Goal: Task Accomplishment & Management: Manage account settings

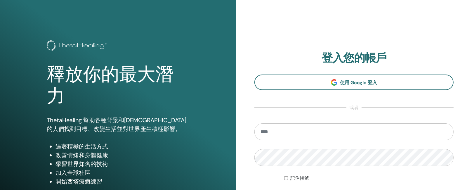
click at [274, 132] on input "email" at bounding box center [354, 131] width 199 height 17
type input "**********"
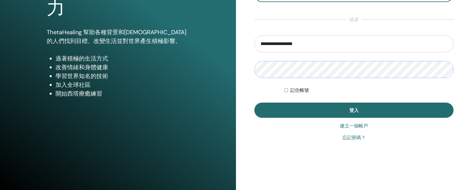
scroll to position [90, 0]
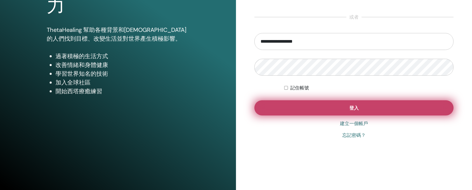
click at [289, 108] on button "登入" at bounding box center [354, 107] width 199 height 15
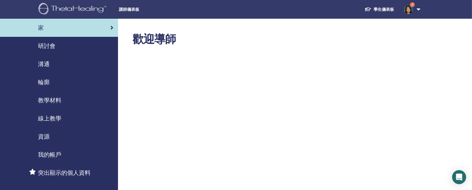
click at [46, 46] on font "研討會" at bounding box center [47, 46] width 18 height 8
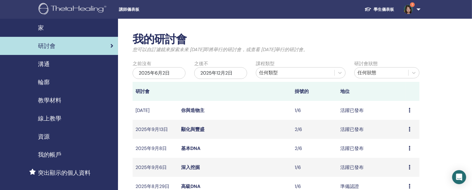
click at [407, 166] on td "預覽 編輯 與會者 取消" at bounding box center [413, 167] width 14 height 19
click at [408, 166] on td "預覽 編輯 與會者 取消" at bounding box center [413, 167] width 14 height 19
click at [192, 168] on font "深入挖掘" at bounding box center [190, 167] width 19 height 6
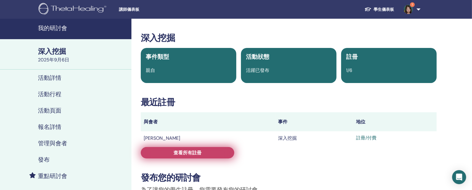
click at [184, 157] on link "查看所有註冊" at bounding box center [188, 152] width 94 height 11
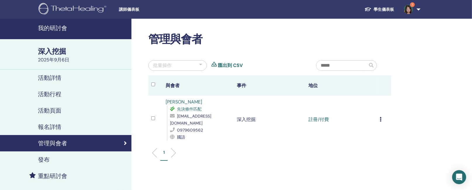
click at [380, 117] on icon at bounding box center [381, 119] width 2 height 5
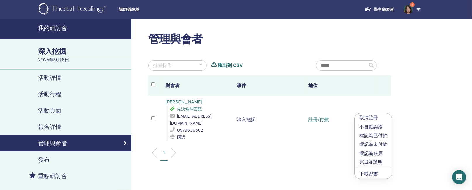
click at [369, 171] on font "下載證書" at bounding box center [368, 174] width 19 height 6
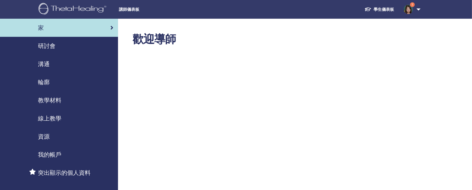
click at [50, 45] on font "研討會" at bounding box center [47, 46] width 18 height 8
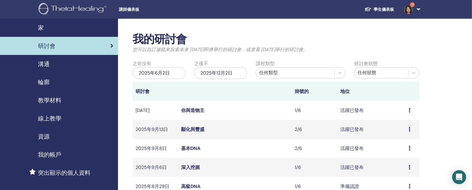
click at [192, 149] on font "基本DNA" at bounding box center [190, 148] width 19 height 6
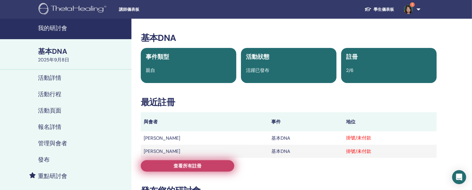
click at [203, 163] on link "查看所有註冊" at bounding box center [188, 165] width 94 height 11
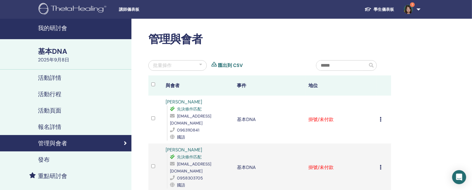
click at [379, 115] on td "取消註冊 不自動認證 標記為已付款 標記為未付款 標記為缺席 完成並證明 下載證書" at bounding box center [384, 120] width 14 height 48
click at [319, 117] on td "掛號/未付款" at bounding box center [342, 120] width 72 height 48
click at [380, 114] on td "取消註冊 不自動認證 標記為已付款 標記為未付款 標記為缺席 完成並證明 下載證書" at bounding box center [384, 120] width 14 height 48
click at [379, 114] on td "取消註冊 不自動認證 標記為已付款 標記為未付款 標記為缺席 完成並證明 下載證書" at bounding box center [384, 120] width 14 height 48
click at [320, 115] on td "掛號/未付款" at bounding box center [342, 120] width 72 height 48
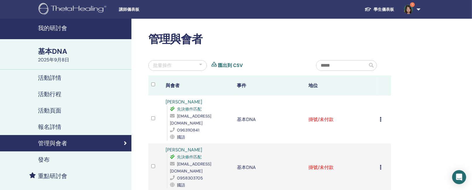
click at [379, 113] on td "取消註冊 不自動認證 標記為已付款 標記為未付款 標記為缺席 完成並證明 下載證書" at bounding box center [384, 120] width 14 height 48
click at [381, 117] on icon at bounding box center [381, 119] width 2 height 5
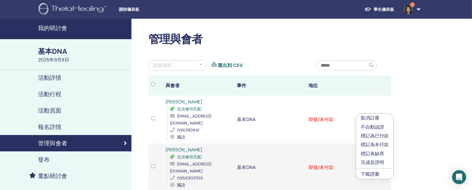
click at [381, 135] on font "標記為已付款" at bounding box center [375, 136] width 28 height 6
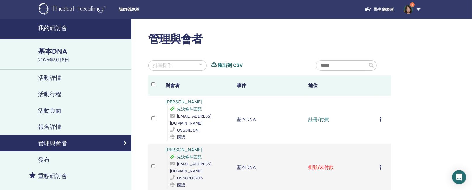
click at [380, 165] on icon at bounding box center [381, 167] width 2 height 5
click at [329, 157] on td "掛號/未付款" at bounding box center [342, 167] width 72 height 48
click at [324, 155] on td "掛號/未付款" at bounding box center [342, 167] width 72 height 48
click at [380, 165] on icon at bounding box center [381, 167] width 2 height 5
click at [381, 174] on font "標記為已付款" at bounding box center [374, 177] width 28 height 6
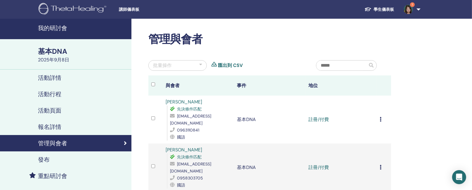
click at [379, 115] on td "取消註冊 不自動認證 標記為已付款 標記為未付款 標記為缺席 完成並證明 下載證書" at bounding box center [384, 120] width 14 height 48
click at [381, 117] on icon at bounding box center [381, 119] width 2 height 5
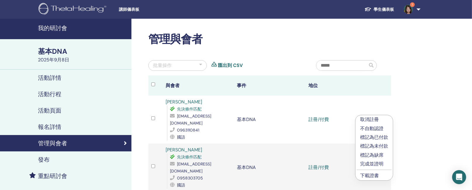
click at [378, 174] on font "下載證書" at bounding box center [369, 175] width 19 height 6
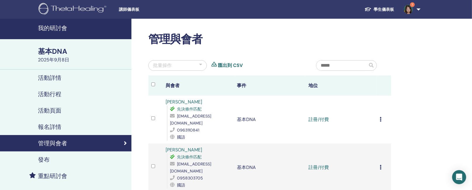
click at [380, 165] on icon at bounding box center [381, 167] width 2 height 5
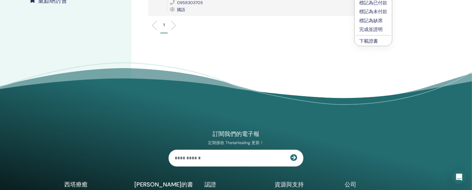
click at [373, 42] on font "下載證書" at bounding box center [368, 41] width 19 height 6
